Goal: Task Accomplishment & Management: Use online tool/utility

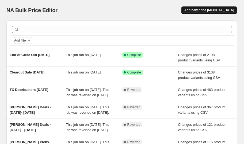
click at [210, 9] on span "Add new price [MEDICAL_DATA]" at bounding box center [209, 10] width 50 height 4
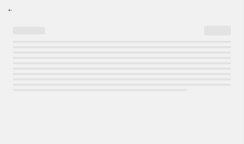
select select "percentage"
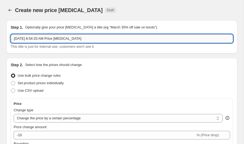
click at [93, 39] on input "[DATE] 8:54:33 AM Price [MEDICAL_DATA]" at bounding box center [122, 38] width 222 height 9
drag, startPoint x: 93, startPoint y: 39, endPoint x: 10, endPoint y: 37, distance: 83.2
click at [10, 37] on div "Step 1. Optionally give your price [MEDICAL_DATA] a title (eg "March 30% off sa…" at bounding box center [121, 36] width 231 height 33
click at [51, 39] on input "[DATE] LDW Deal Daays" at bounding box center [122, 38] width 222 height 9
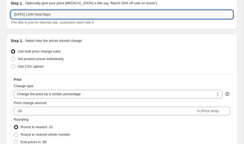
scroll to position [34, 0]
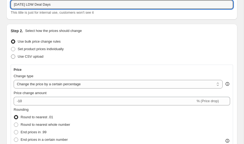
type input "[DATE] LDW Deal Days"
click at [30, 56] on span "Use CSV upload" at bounding box center [31, 56] width 26 height 4
click at [11, 55] on input "Use CSV upload" at bounding box center [11, 54] width 0 height 0
radio input "true"
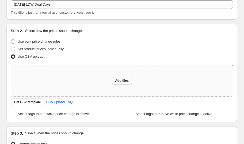
click at [124, 80] on span "Add files" at bounding box center [122, 80] width 14 height 4
type input "C:\fakepath\LDW Deals.csv"
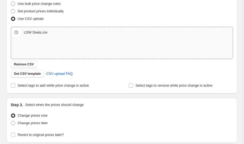
scroll to position [74, 0]
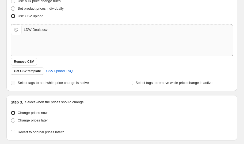
click at [83, 83] on span "Select tags to add while price change is active" at bounding box center [53, 82] width 71 height 4
click at [15, 83] on input "Select tags to add while price change is active" at bounding box center [13, 82] width 4 height 4
checkbox input "true"
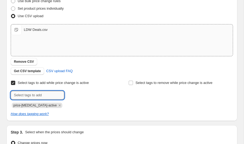
click at [53, 95] on input "text" at bounding box center [37, 95] width 53 height 9
type input "_label_sale"
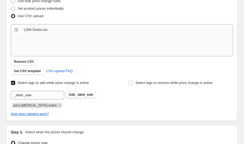
click at [80, 94] on span "_label_sale" at bounding box center [84, 95] width 17 height 4
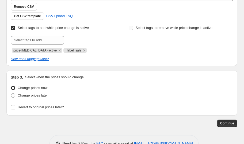
scroll to position [131, 0]
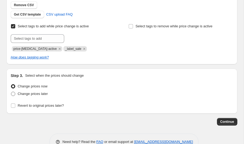
click at [43, 94] on span "Change prices later" at bounding box center [33, 93] width 30 height 4
click at [11, 92] on input "Change prices later" at bounding box center [11, 91] width 0 height 0
radio input "true"
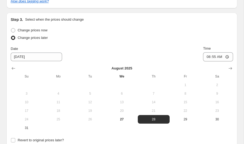
scroll to position [188, 0]
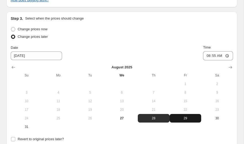
click at [184, 117] on span "29" at bounding box center [186, 118] width 28 height 4
type input "[DATE]"
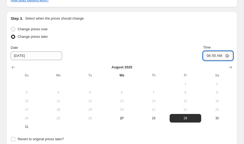
click at [210, 56] on input "08:55" at bounding box center [218, 55] width 30 height 9
click at [205, 55] on input "08:55" at bounding box center [218, 55] width 30 height 9
type input "09:58"
click at [161, 32] on div "Change prices now" at bounding box center [122, 28] width 222 height 7
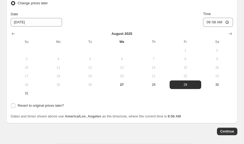
scroll to position [226, 0]
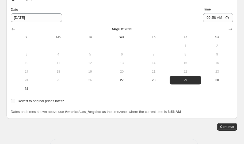
click at [40, 101] on span "Revert to original prices later?" at bounding box center [41, 101] width 46 height 4
click at [15, 101] on input "Revert to original prices later?" at bounding box center [13, 101] width 4 height 4
checkbox input "true"
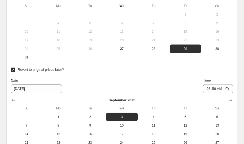
scroll to position [258, 0]
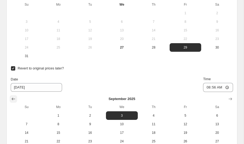
click at [13, 98] on icon "Show previous month, August 2025" at bounding box center [13, 98] width 3 height 3
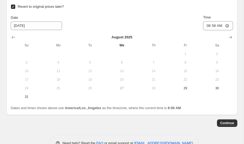
scroll to position [335, 0]
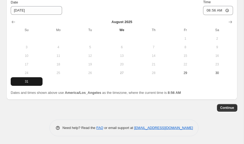
click at [28, 80] on span "31" at bounding box center [27, 81] width 28 height 4
type input "[DATE]"
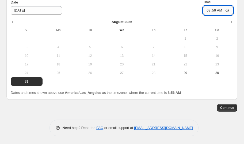
click at [208, 11] on input "08:56" at bounding box center [218, 10] width 30 height 9
type input "23:59"
click at [175, 11] on div "Date [DATE] Time 23:59" at bounding box center [122, 7] width 222 height 16
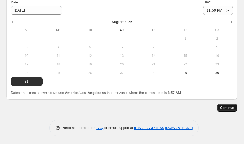
click at [227, 108] on span "Continue" at bounding box center [227, 107] width 14 height 4
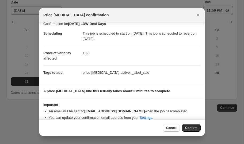
scroll to position [11, 0]
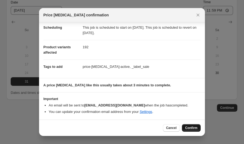
click at [192, 128] on span "Confirm" at bounding box center [191, 127] width 12 height 4
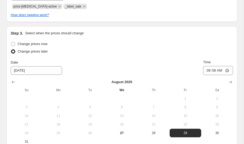
scroll to position [204, 0]
